Goal: Use online tool/utility: Utilize a website feature to perform a specific function

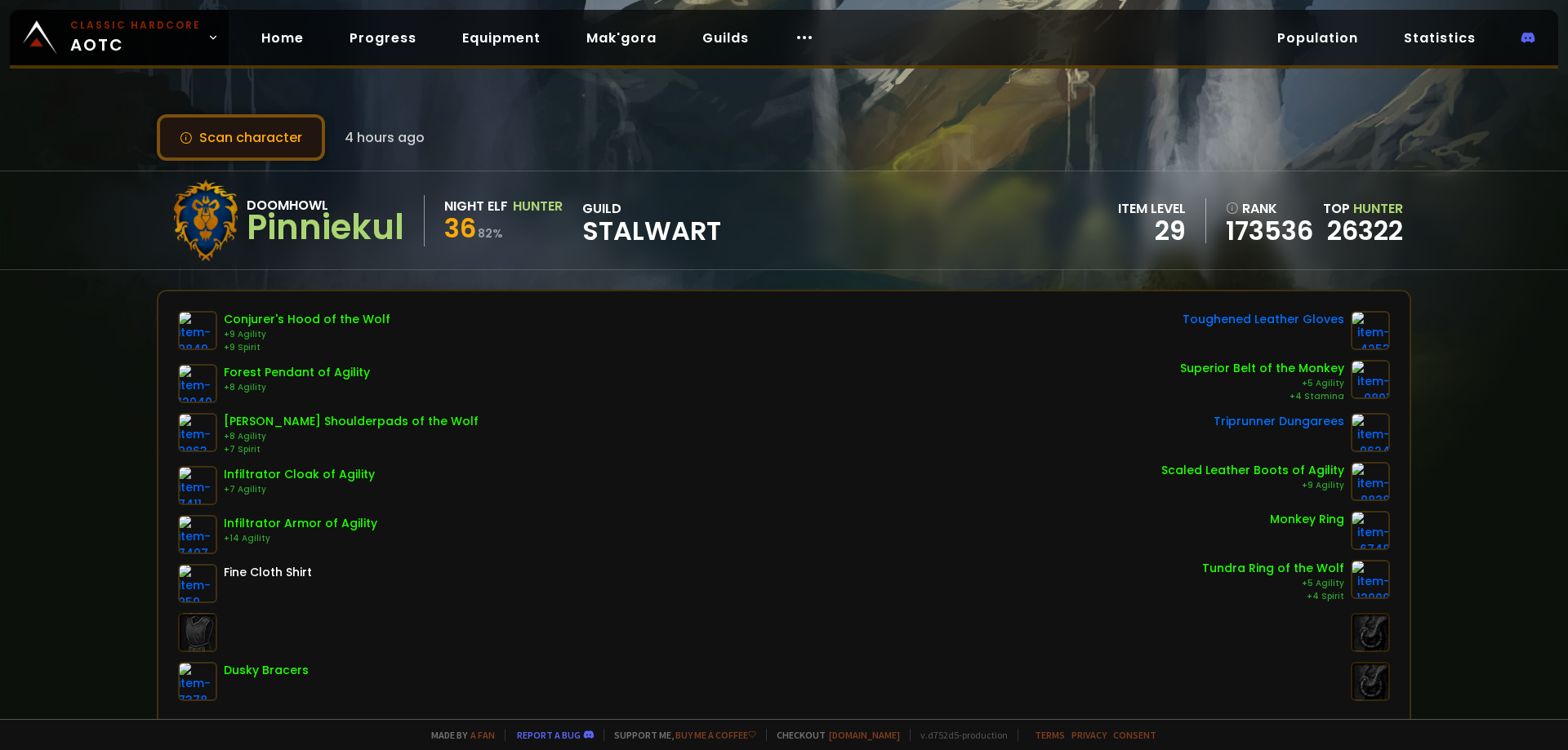
click at [207, 136] on button "Scan character" at bounding box center [241, 137] width 168 height 46
click at [219, 130] on button "Scan character" at bounding box center [241, 137] width 168 height 46
click at [255, 136] on button "Scan character" at bounding box center [241, 137] width 168 height 46
